Goal: Task Accomplishment & Management: Complete application form

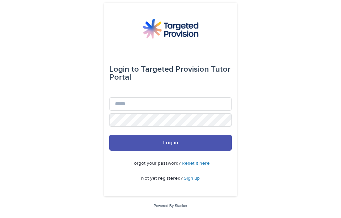
scroll to position [49, 0]
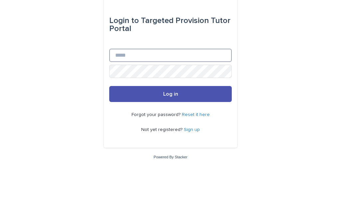
type input "**********"
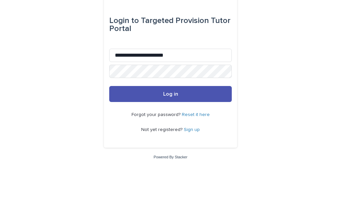
click at [171, 135] on button "Log in" at bounding box center [170, 143] width 123 height 16
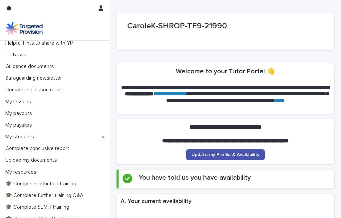
scroll to position [39, 0]
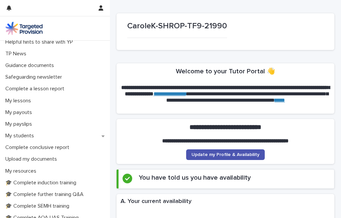
click at [64, 148] on p "Complete conclusive report" at bounding box center [39, 147] width 72 height 6
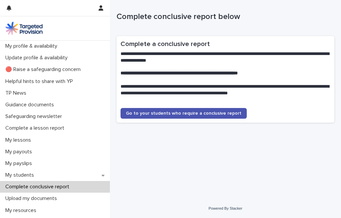
click at [226, 111] on span "Go to your students who require a conclusive report" at bounding box center [184, 113] width 116 height 5
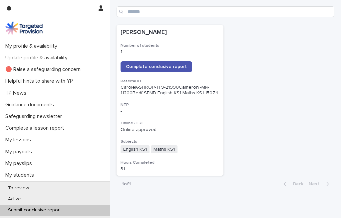
scroll to position [134, 0]
click at [174, 64] on span "Complete conclusive report" at bounding box center [156, 66] width 61 height 5
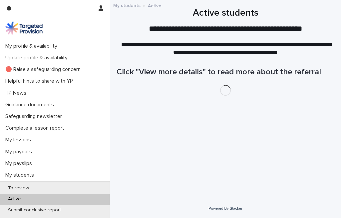
click at [31, 176] on p "My students" at bounding box center [21, 175] width 37 height 6
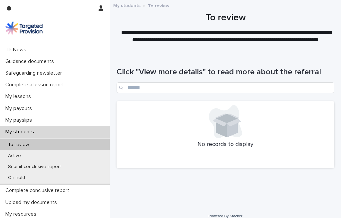
scroll to position [44, 0]
click at [56, 164] on p "Submit conclusive report" at bounding box center [35, 167] width 64 height 6
